Goal: Find specific page/section: Find specific page/section

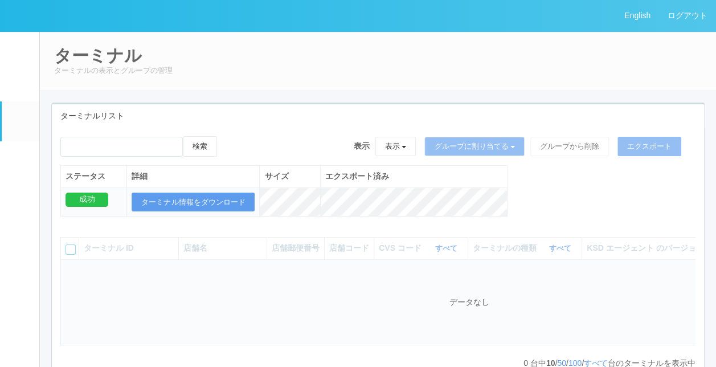
click at [30, 126] on link "ターミナル" at bounding box center [21, 121] width 38 height 40
click at [549, 211] on div "検索 表示 表示 すべてのターミナル 未割り当てのターミナル グループを追加 グループ名を編集 アーカイブ済みのターミナル グループに割り当てる グループを追…" at bounding box center [378, 182] width 652 height 92
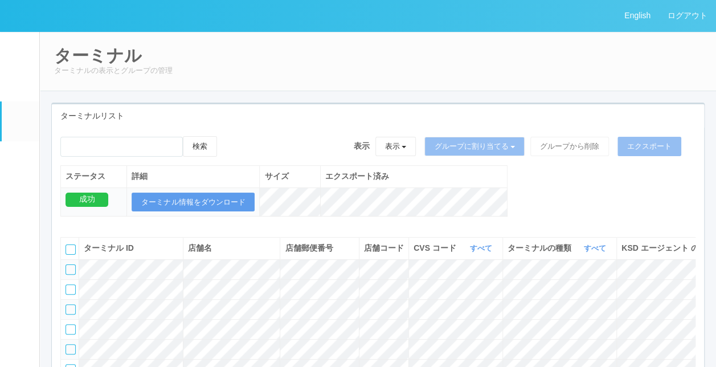
click at [480, 250] on th "CVS コード すべて 表示 すべて 115110 300000 300001 300002 300003 300004 300005 300006 3000…" at bounding box center [455, 249] width 94 height 22
click at [480, 252] on link "すべて" at bounding box center [482, 248] width 25 height 9
click at [456, 280] on link "115110" at bounding box center [452, 275] width 90 height 15
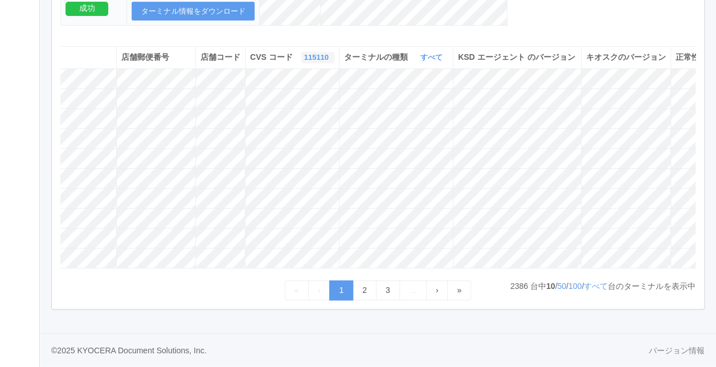
scroll to position [0, 207]
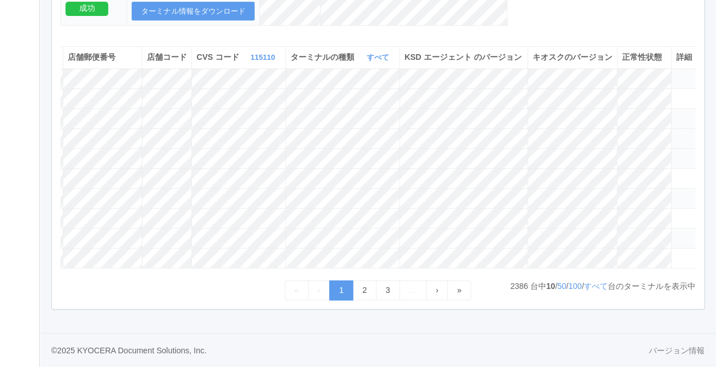
click at [676, 133] on icon at bounding box center [676, 133] width 0 height 0
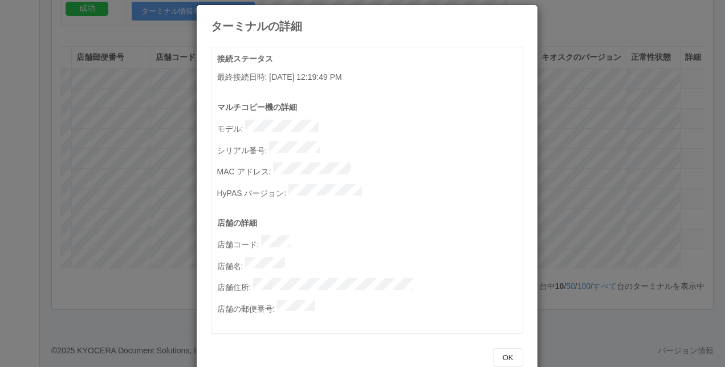
scroll to position [0, 0]
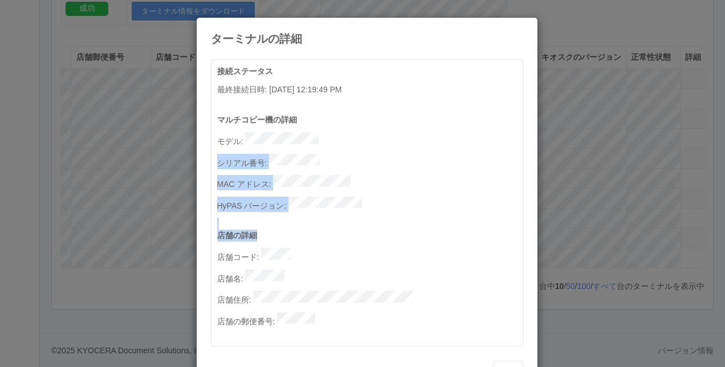
drag, startPoint x: 261, startPoint y: 131, endPoint x: 427, endPoint y: 218, distance: 187.5
click at [427, 218] on div "接続ステータス 最終接続日時 : [DATE] 12:19:49 PM マルチコピー機の詳細 モデル : シリアル番号 : MAC アドレス : HyPAS …" at bounding box center [369, 206] width 305 height 280
drag, startPoint x: 427, startPoint y: 218, endPoint x: 422, endPoint y: 172, distance: 45.9
click at [422, 175] on p "MAC アドレス :" at bounding box center [369, 182] width 305 height 15
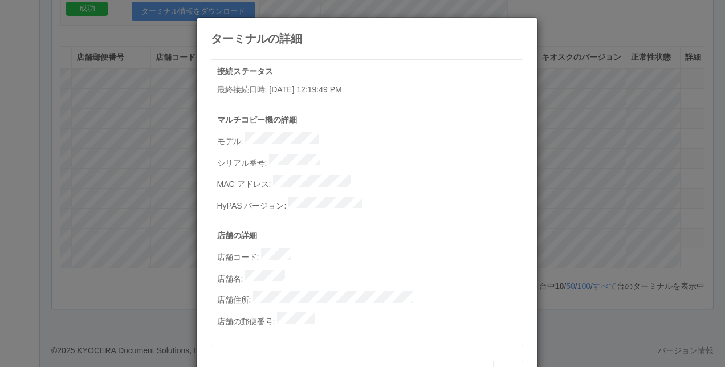
click at [369, 121] on p "マルチコピー機の詳細" at bounding box center [369, 120] width 305 height 12
click at [523, 26] on icon at bounding box center [523, 26] width 0 height 0
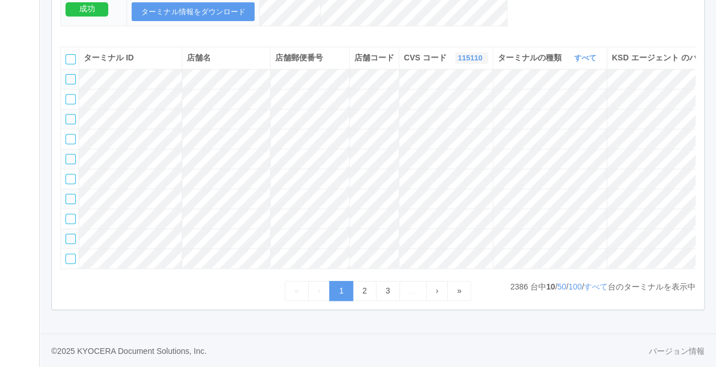
scroll to position [189, 0]
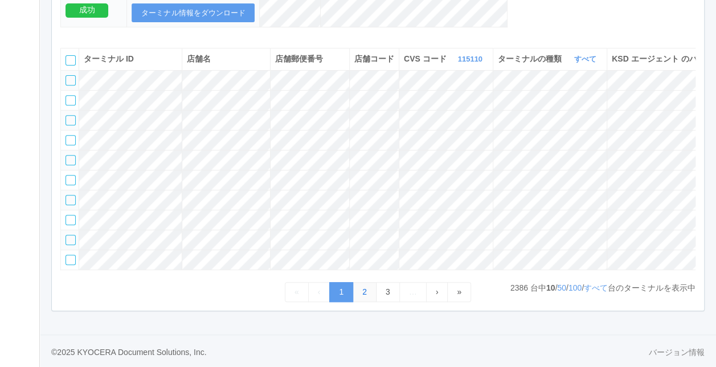
click at [367, 302] on link "2" at bounding box center [365, 292] width 24 height 20
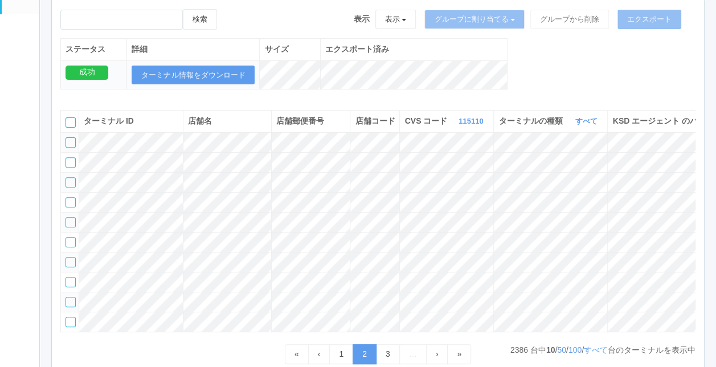
scroll to position [0, 0]
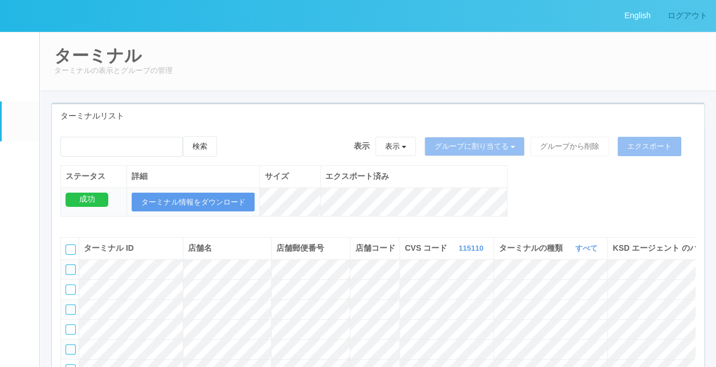
click at [697, 23] on link "ログアウト" at bounding box center [687, 15] width 57 height 31
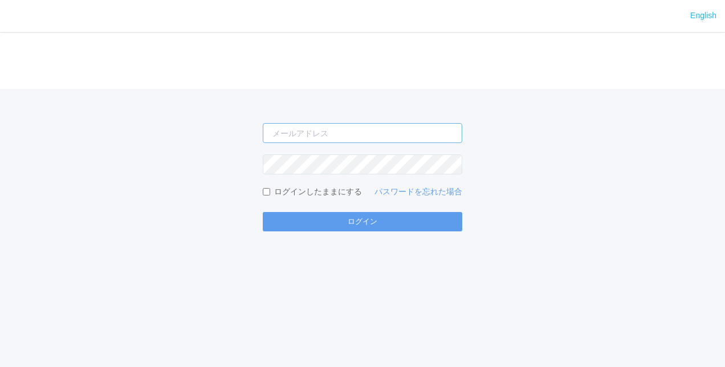
type input "[PERSON_NAME][EMAIL_ADDRESS][DOMAIN_NAME]"
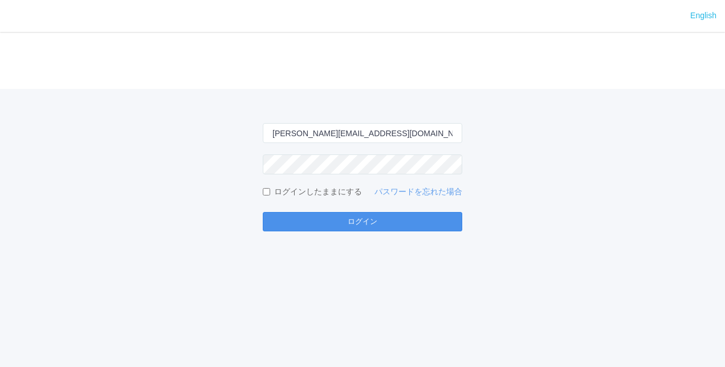
click at [385, 224] on button "ログイン" at bounding box center [362, 221] width 199 height 19
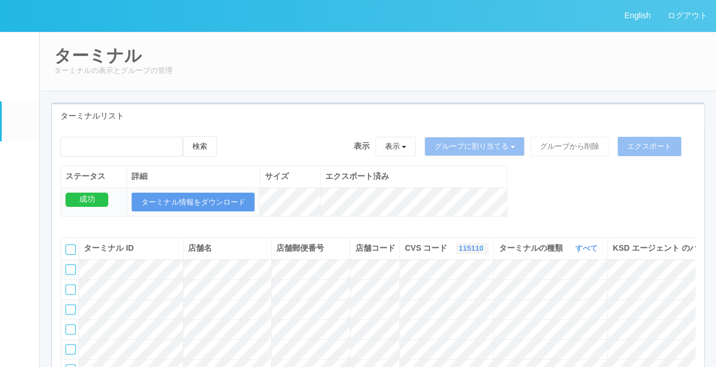
click at [459, 252] on link "115110" at bounding box center [472, 248] width 27 height 9
click at [404, 287] on link "すべて" at bounding box center [443, 279] width 90 height 15
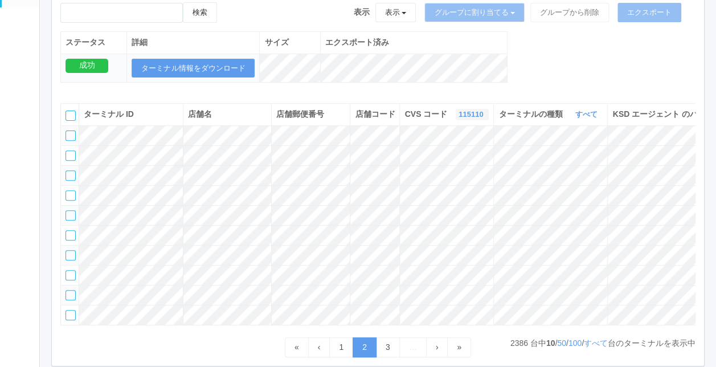
scroll to position [133, 0]
click at [459, 119] on link "115110" at bounding box center [472, 115] width 27 height 9
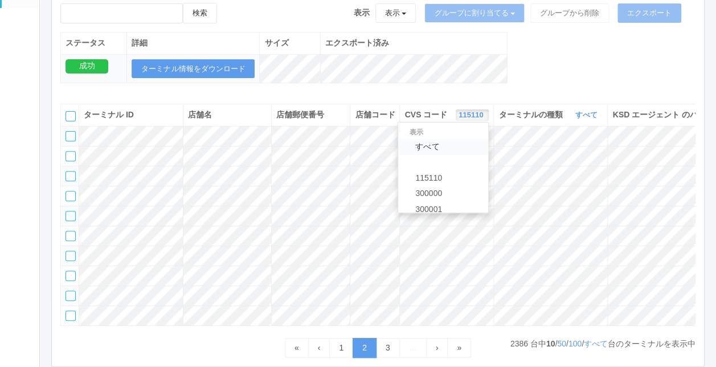
click at [410, 151] on span "すべて" at bounding box center [425, 146] width 30 height 9
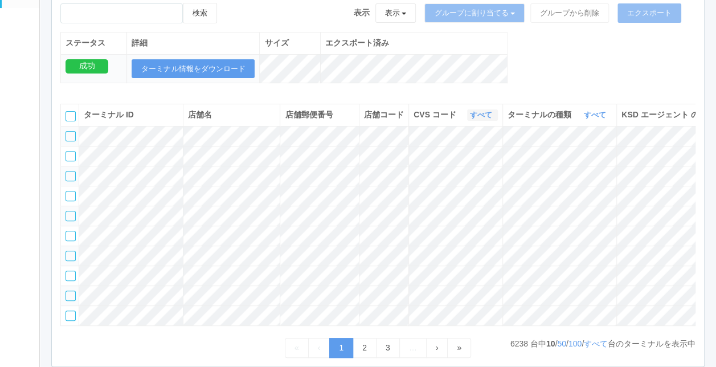
click at [482, 119] on link "すべて" at bounding box center [482, 115] width 25 height 9
click at [441, 198] on span "300000" at bounding box center [435, 193] width 32 height 9
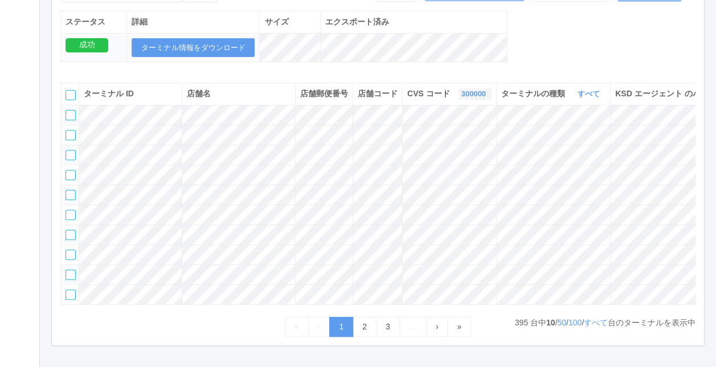
scroll to position [155, 0]
click at [600, 97] on icon "button" at bounding box center [601, 93] width 3 height 9
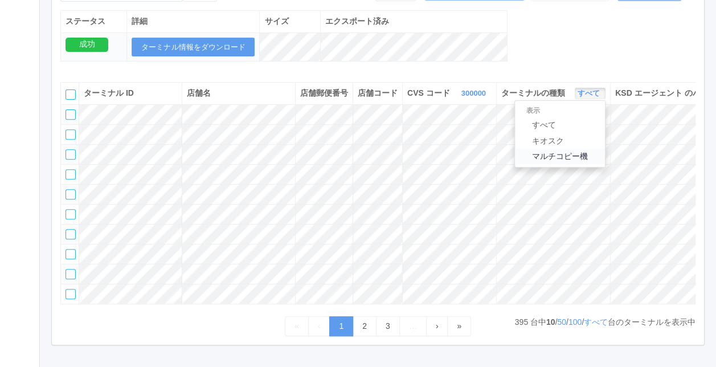
click at [553, 161] on span "マルチコピー機" at bounding box center [557, 156] width 62 height 9
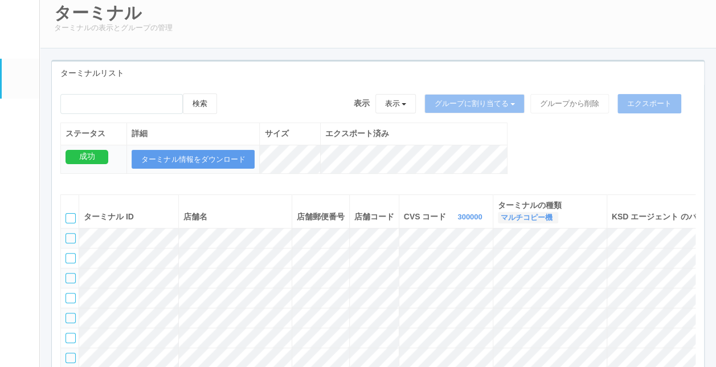
scroll to position [42, 0]
click at [168, 102] on input "emailSearch" at bounding box center [121, 105] width 122 height 20
type input "i"
click at [212, 100] on button "検索" at bounding box center [200, 104] width 34 height 21
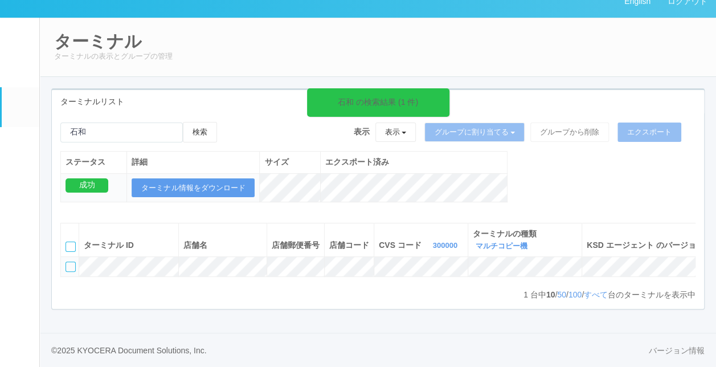
click at [124, 132] on div "検索" at bounding box center [138, 136] width 157 height 29
drag, startPoint x: 105, startPoint y: 119, endPoint x: 0, endPoint y: 111, distance: 105.7
click at [0, 111] on html "English ログアウト イベントログ ユーザー ターミナル パッケージ メンテナンス通知 クライアントリンク アラート設定 コンテンツプリント ドキュメン…" at bounding box center [358, 169] width 716 height 367
paste input "サンドラッグプラス松陰店"
click at [183, 122] on button "検索" at bounding box center [200, 132] width 34 height 21
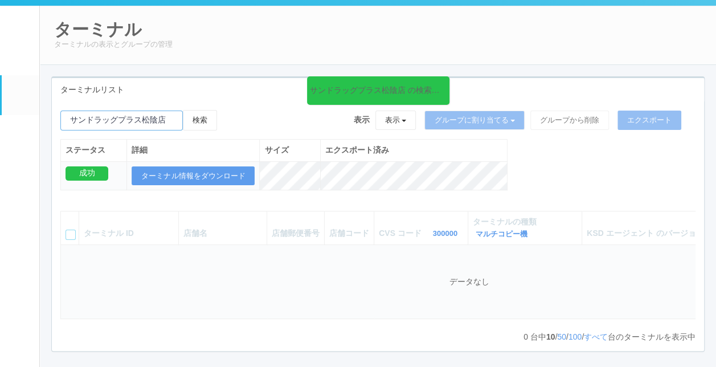
drag, startPoint x: 141, startPoint y: 123, endPoint x: -2, endPoint y: 102, distance: 145.1
click at [0, 102] on html "English ログアウト イベントログ ユーザー ターミナル パッケージ メンテナンス通知 クライアントリンク アラート設定 コンテンツプリント ドキュメン…" at bounding box center [358, 157] width 716 height 367
type input "松陰店"
click at [183, 110] on button "検索" at bounding box center [200, 120] width 34 height 21
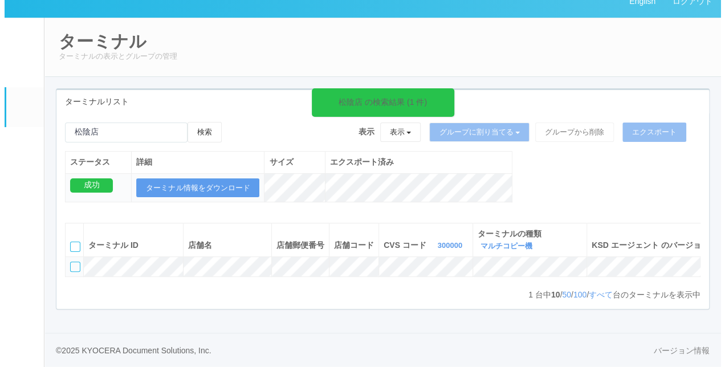
scroll to position [0, 0]
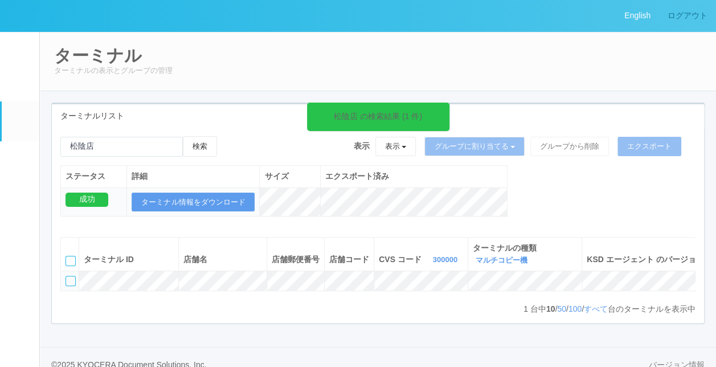
click at [683, 14] on link "ログアウト" at bounding box center [687, 15] width 57 height 31
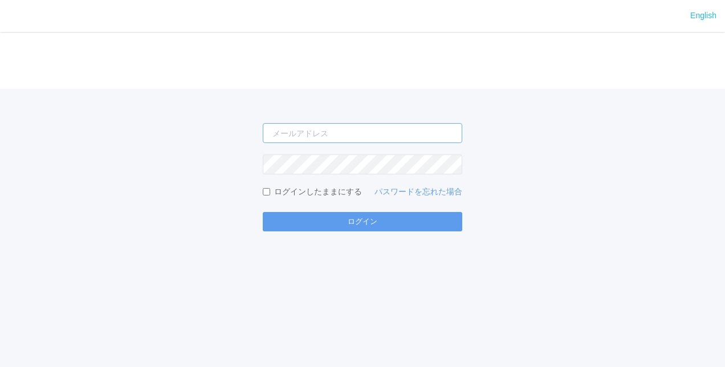
type input "[PERSON_NAME][EMAIL_ADDRESS][DOMAIN_NAME]"
